Goal: Task Accomplishment & Management: Manage account settings

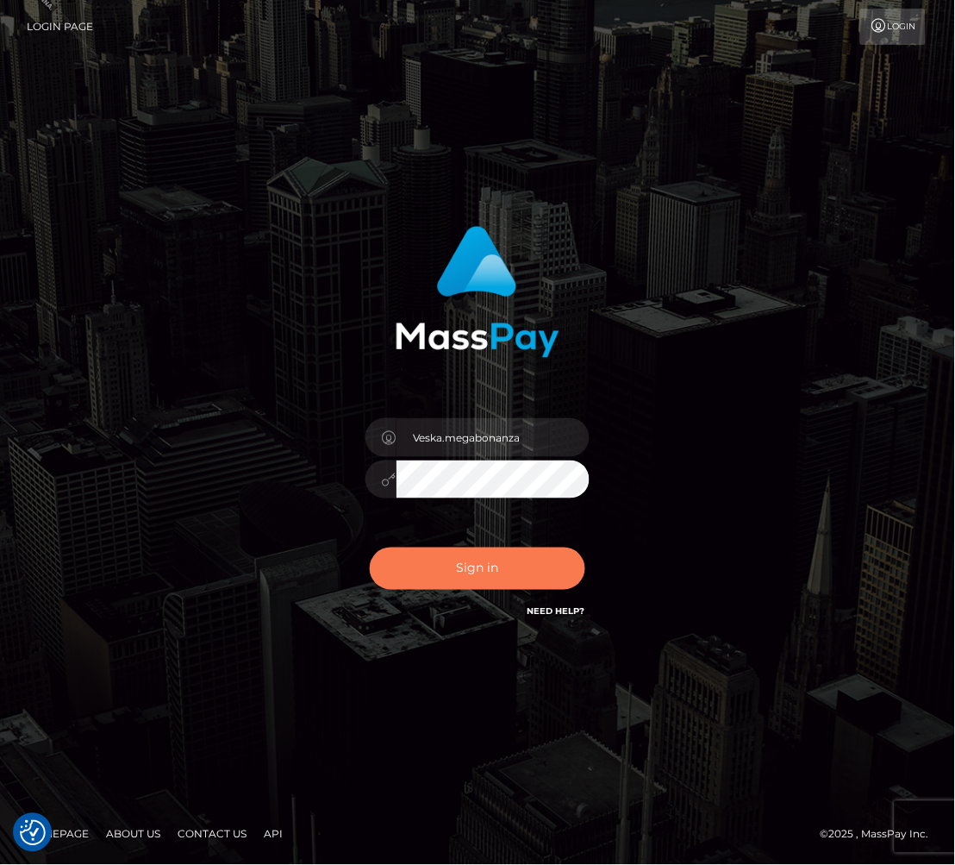
click at [427, 566] on button "Sign in" at bounding box center [478, 568] width 216 height 42
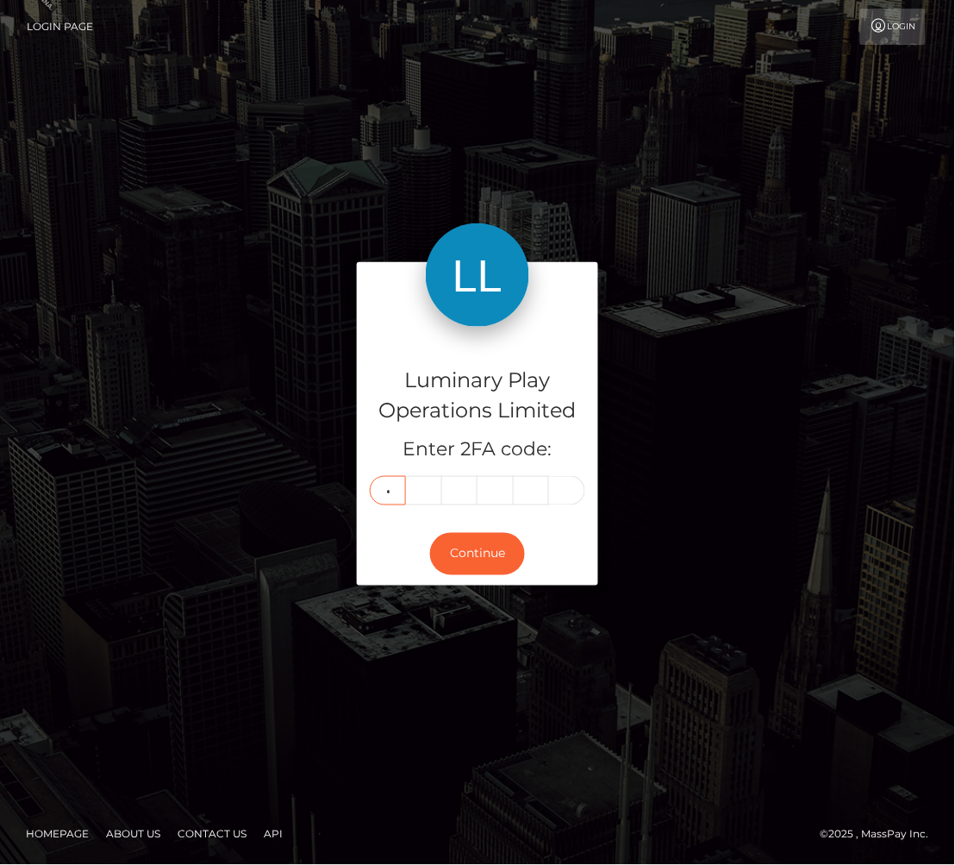
type input "6"
type input "9"
type input "7"
type input "9"
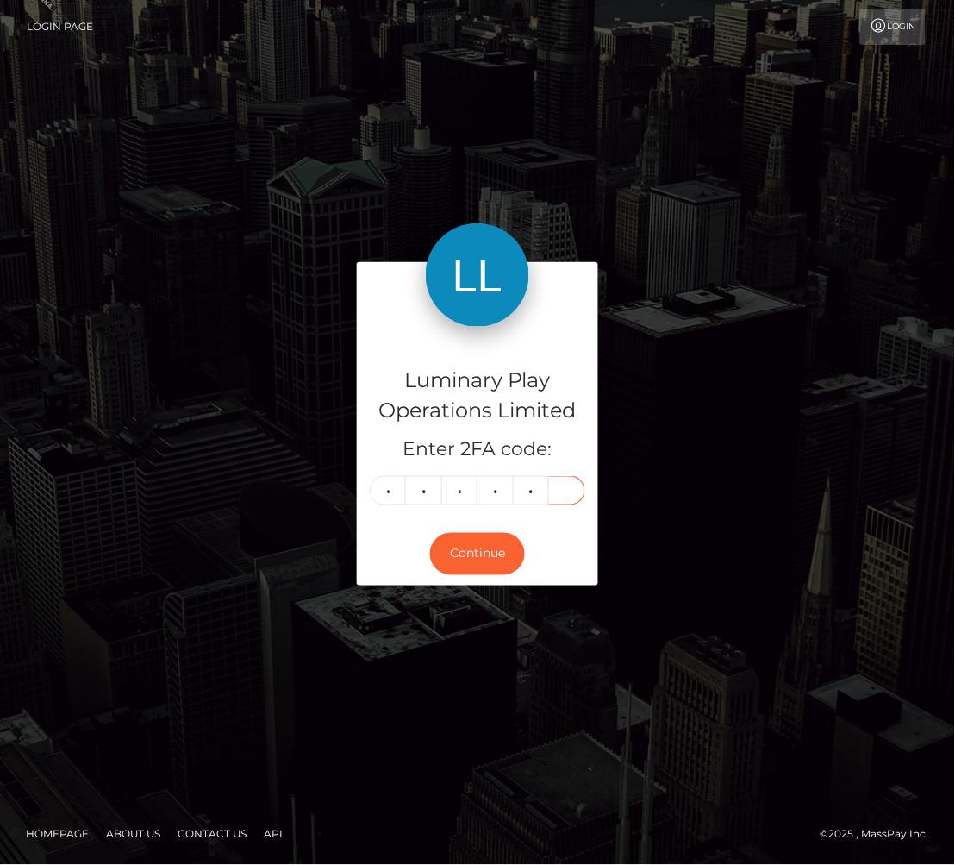
type input "6"
